Goal: Task Accomplishment & Management: Use online tool/utility

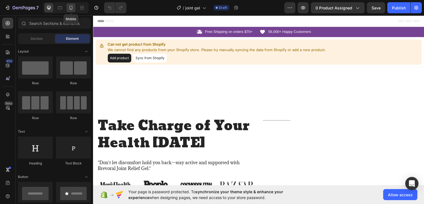
click at [72, 5] on icon at bounding box center [71, 8] width 6 height 6
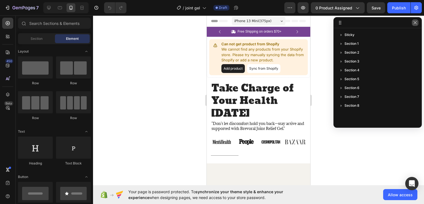
click at [413, 23] on icon "button" at bounding box center [415, 22] width 4 height 4
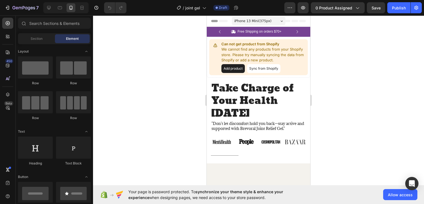
click at [333, 95] on div at bounding box center [258, 109] width 331 height 188
click at [242, 98] on h2 "Take Charge of Your Health [DATE]" at bounding box center [258, 101] width 95 height 39
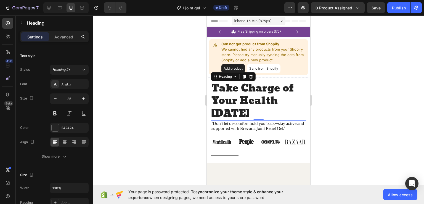
click at [360, 106] on div at bounding box center [258, 109] width 331 height 188
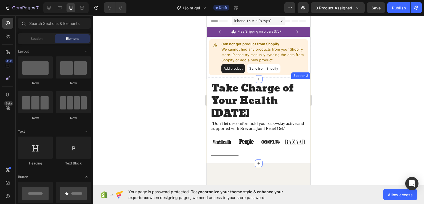
click at [159, 118] on div at bounding box center [258, 109] width 331 height 188
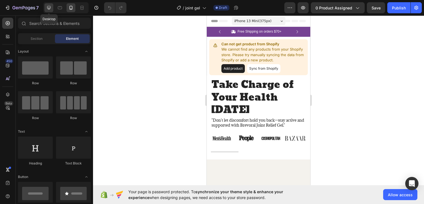
click at [47, 8] on icon at bounding box center [49, 8] width 6 height 6
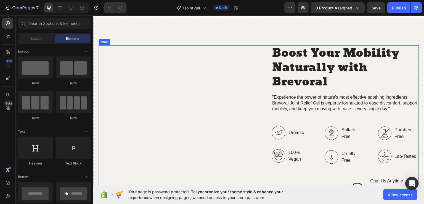
scroll to position [221, 0]
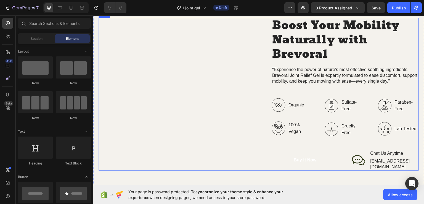
click at [206, 103] on div "Image Comparison" at bounding box center [176, 93] width 156 height 153
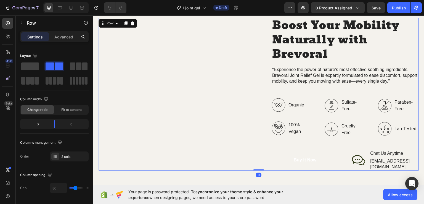
click at [180, 104] on div "Image Comparison" at bounding box center [176, 93] width 156 height 153
click at [160, 105] on div "Image Comparison" at bounding box center [176, 93] width 156 height 153
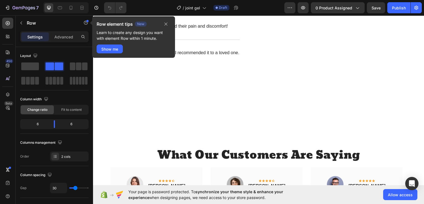
scroll to position [552, 0]
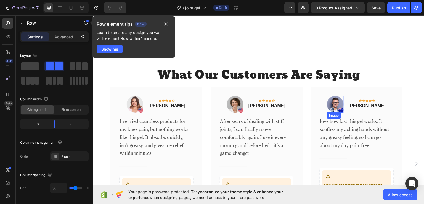
click at [339, 118] on div "Image" at bounding box center [334, 115] width 12 height 5
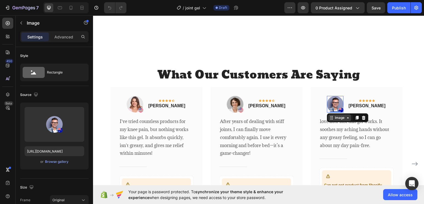
click at [333, 119] on icon at bounding box center [332, 118] width 1 height 1
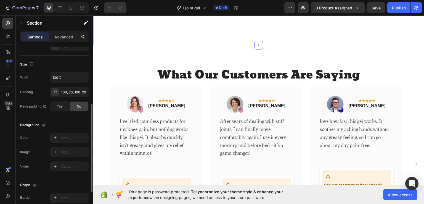
scroll to position [164, 0]
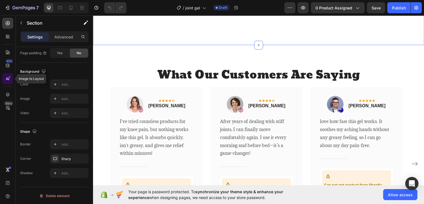
click at [9, 81] on div at bounding box center [7, 78] width 11 height 11
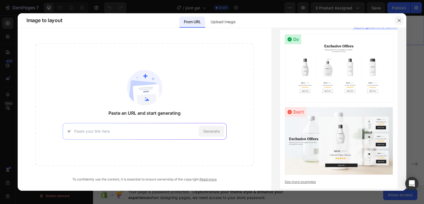
click at [397, 23] on button "button" at bounding box center [398, 20] width 9 height 9
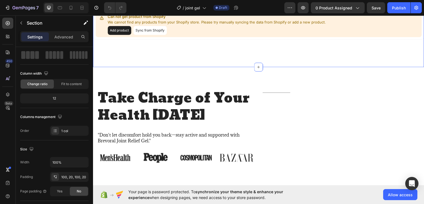
scroll to position [0, 0]
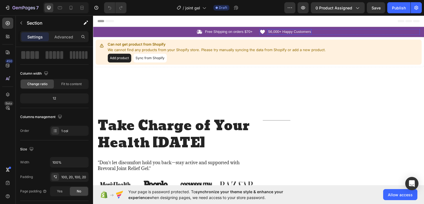
click at [272, 31] on p "56,000+ Happy Customers" at bounding box center [289, 31] width 43 height 5
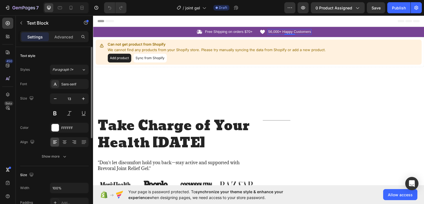
click at [273, 29] on p "56,000+ Happy Customers" at bounding box center [289, 31] width 43 height 5
click at [280, 32] on p "20 000+ Happy Customers" at bounding box center [289, 31] width 43 height 5
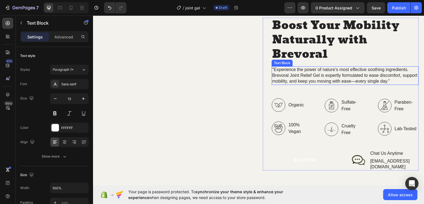
scroll to position [193, 0]
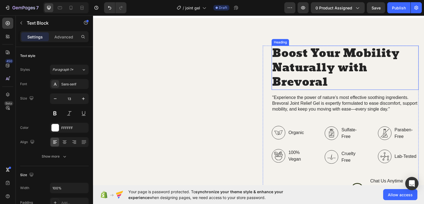
click at [311, 68] on h2 "Boost Your Mobility Naturally with Brevoral" at bounding box center [344, 67] width 147 height 44
